Goal: Task Accomplishment & Management: Manage account settings

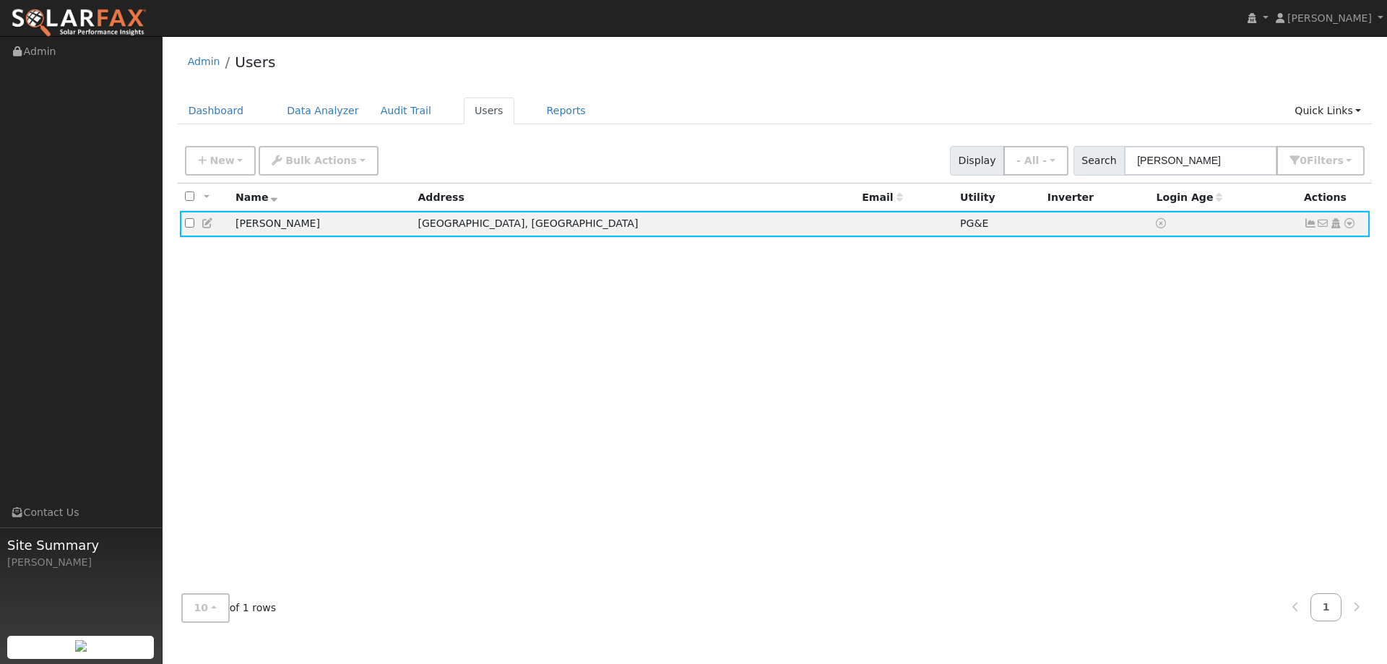
click at [131, 20] on img at bounding box center [79, 23] width 136 height 30
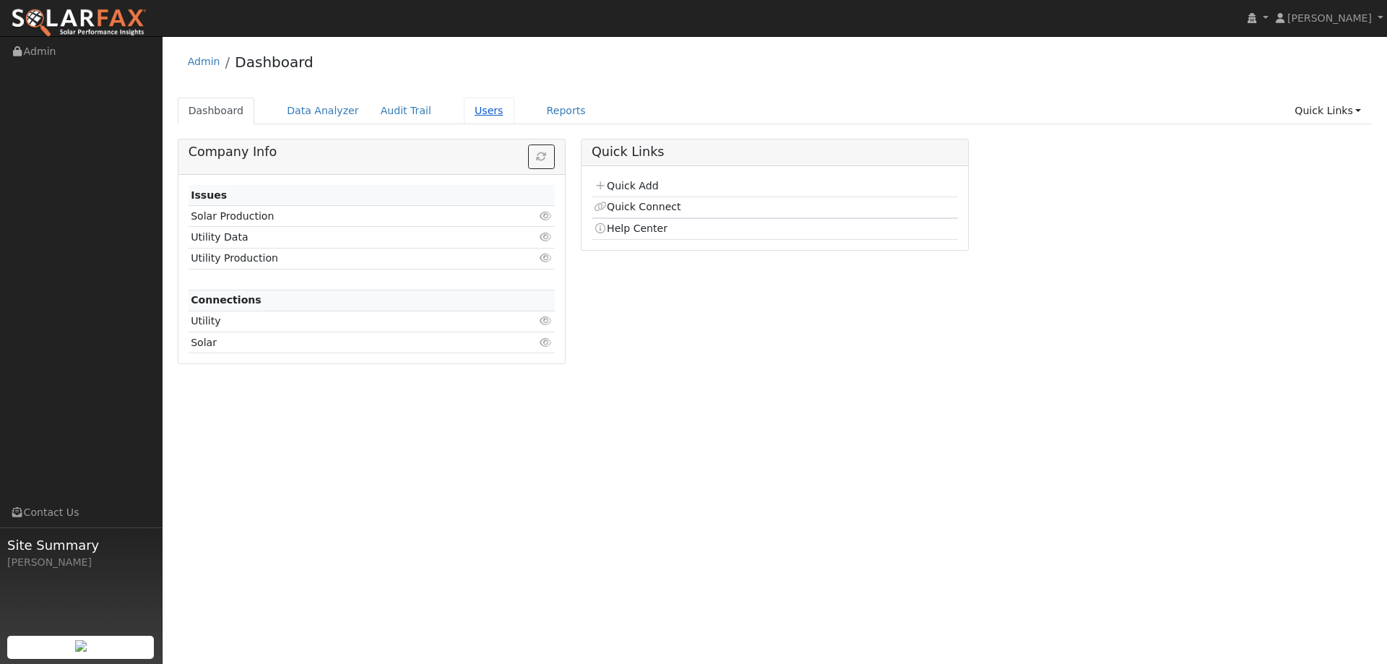
click at [484, 114] on link "Users" at bounding box center [489, 111] width 51 height 27
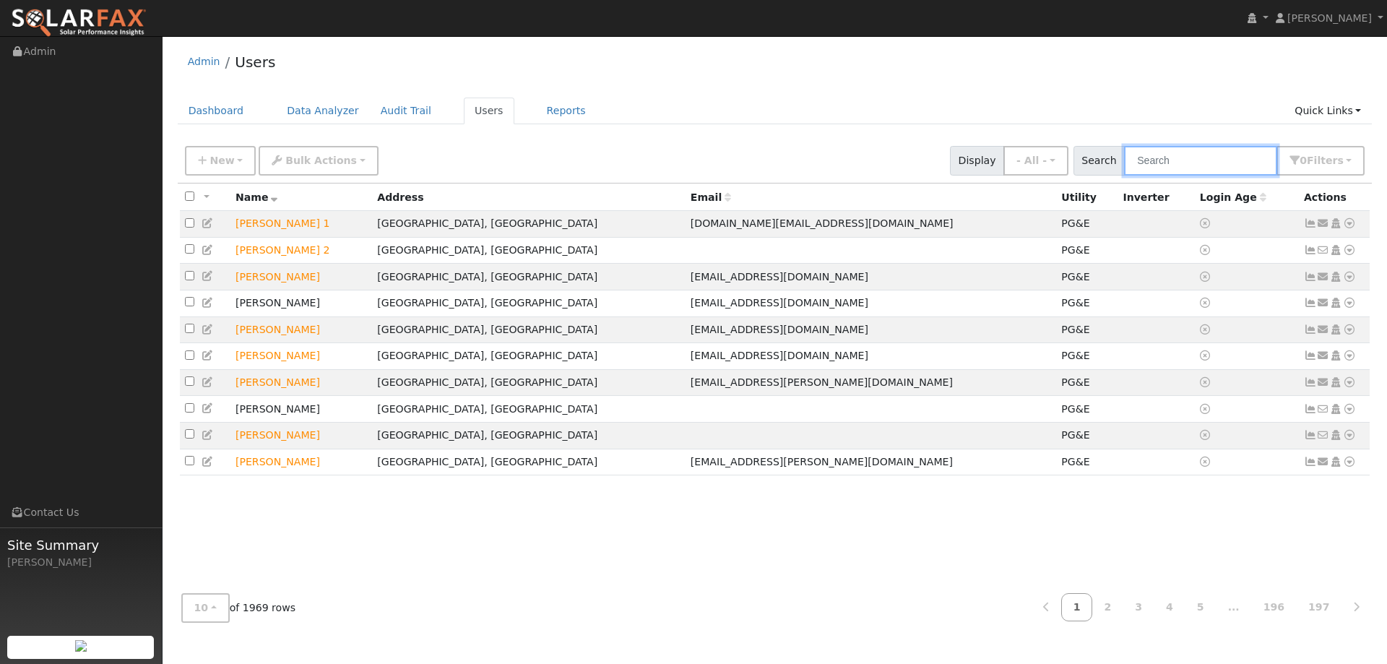
click at [1180, 162] on input "text" at bounding box center [1200, 161] width 153 height 30
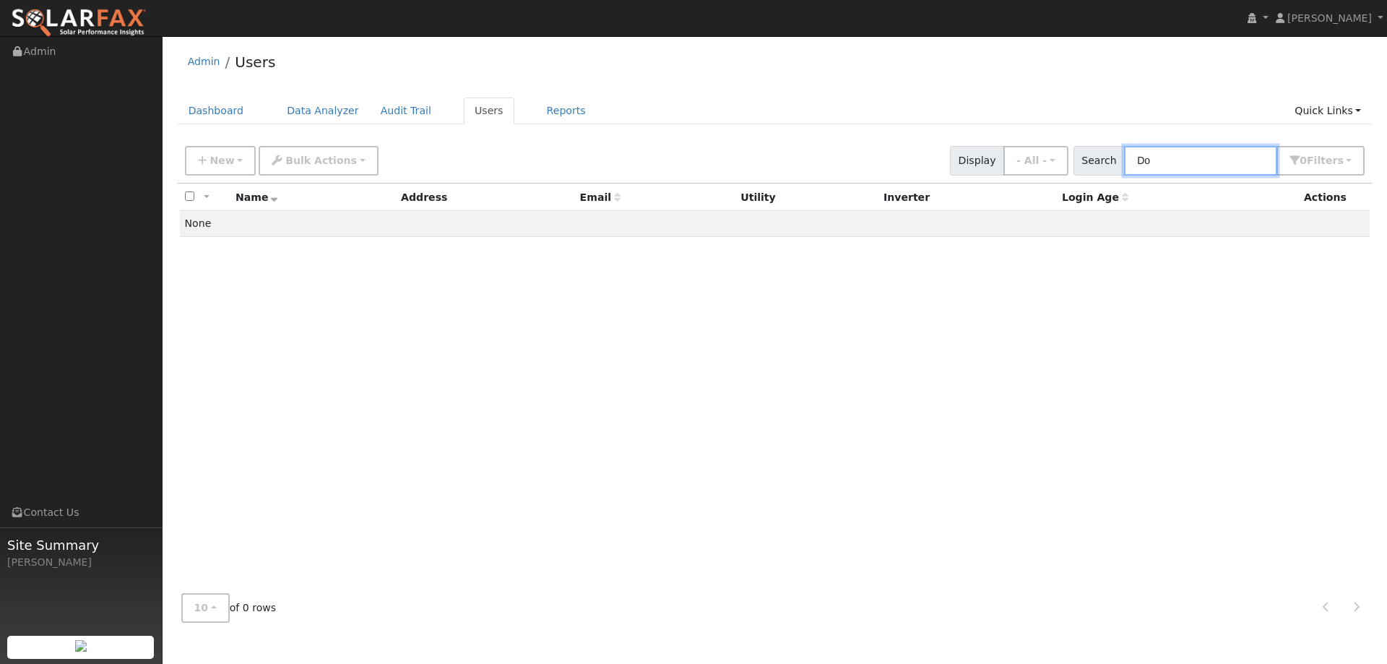
type input "D"
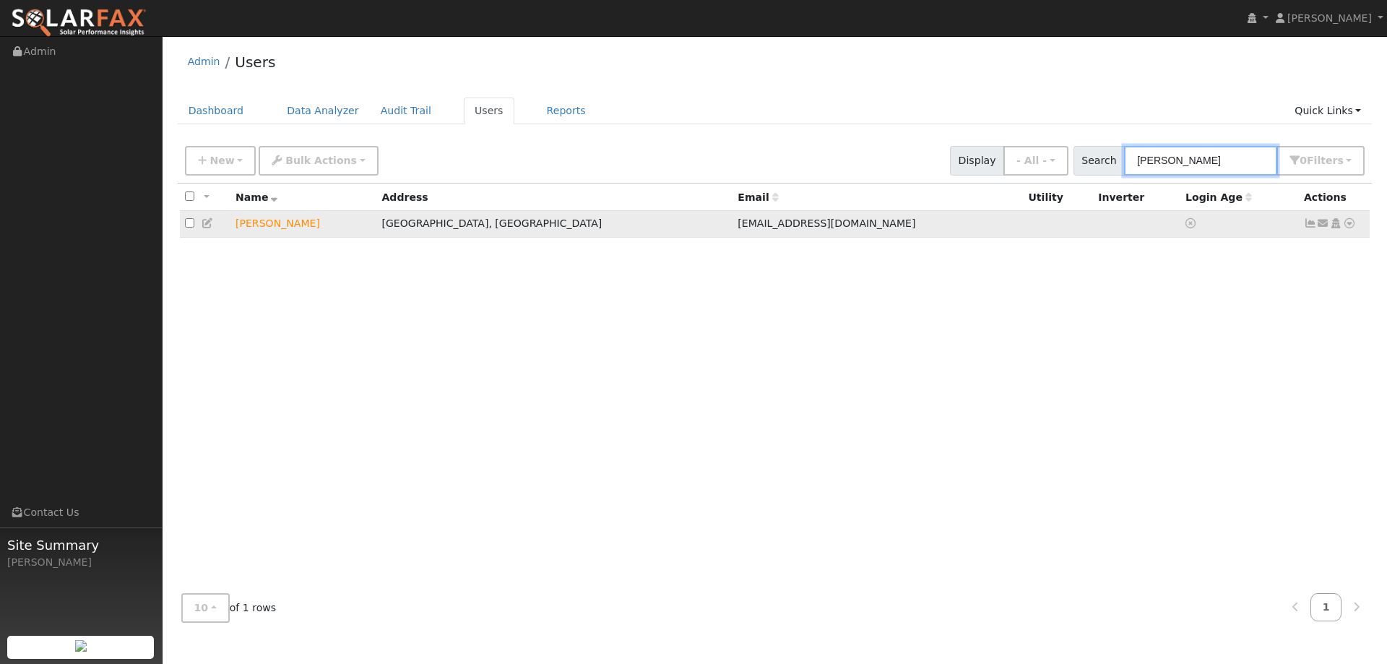
type input "Huff"
click at [207, 227] on icon at bounding box center [208, 223] width 13 height 10
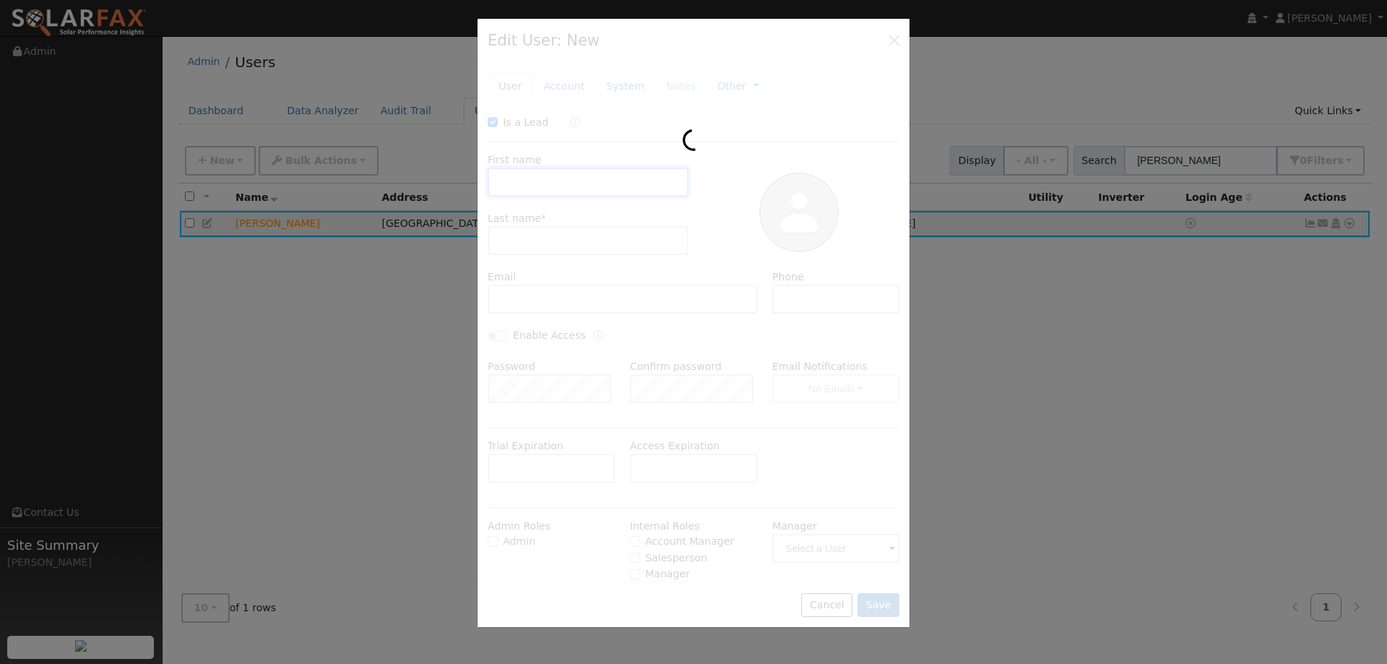
checkbox input "true"
type input "Doanld"
type input "Huff"
type input "donhuff3@gmail.com"
type input "(530) 304-7208"
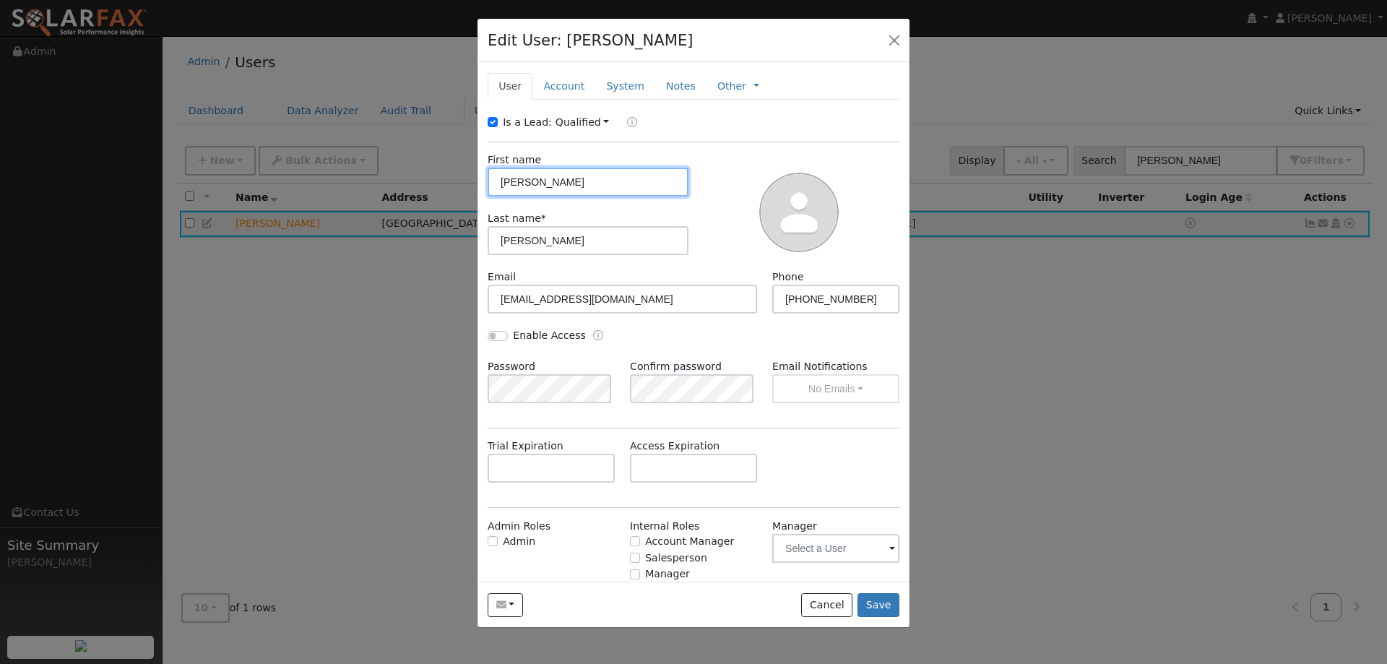
click at [579, 182] on input "Doanld" at bounding box center [588, 182] width 201 height 29
type input "Donald"
click at [874, 609] on button "Save" at bounding box center [879, 605] width 42 height 25
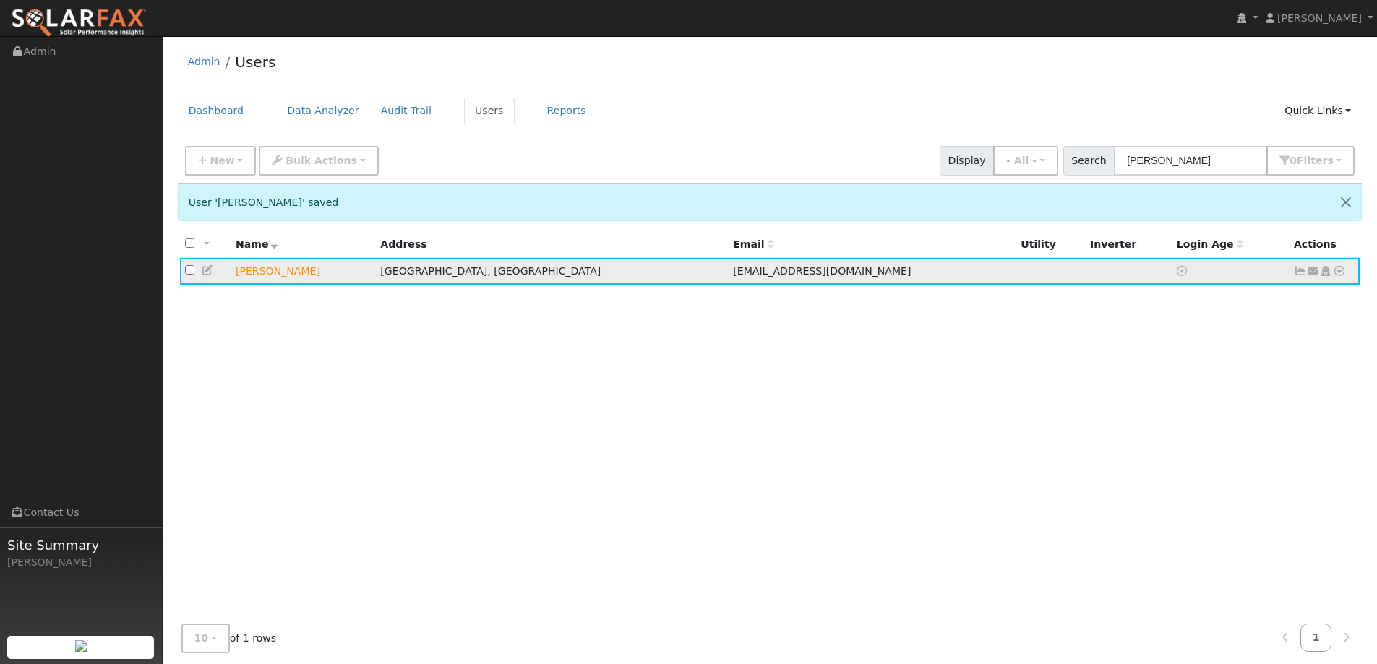
click at [1339, 270] on icon at bounding box center [1339, 271] width 13 height 10
click at [1182, 376] on link "Utility" at bounding box center [1189, 380] width 100 height 20
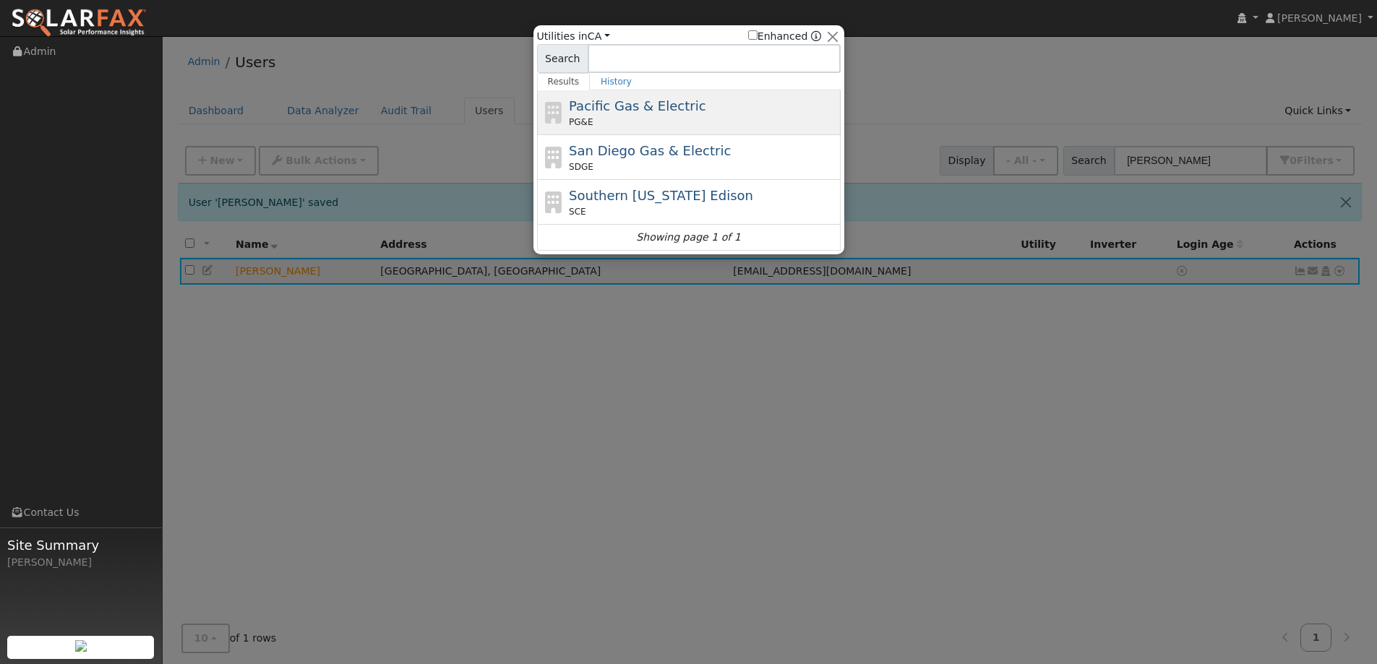
click at [619, 112] on span "Pacific Gas & Electric" at bounding box center [637, 105] width 137 height 15
